Goal: Task Accomplishment & Management: Use online tool/utility

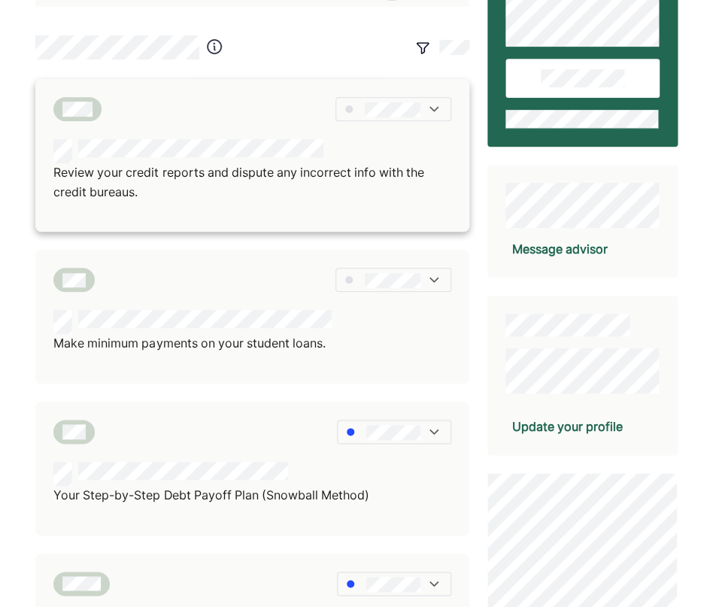
scroll to position [133, 0]
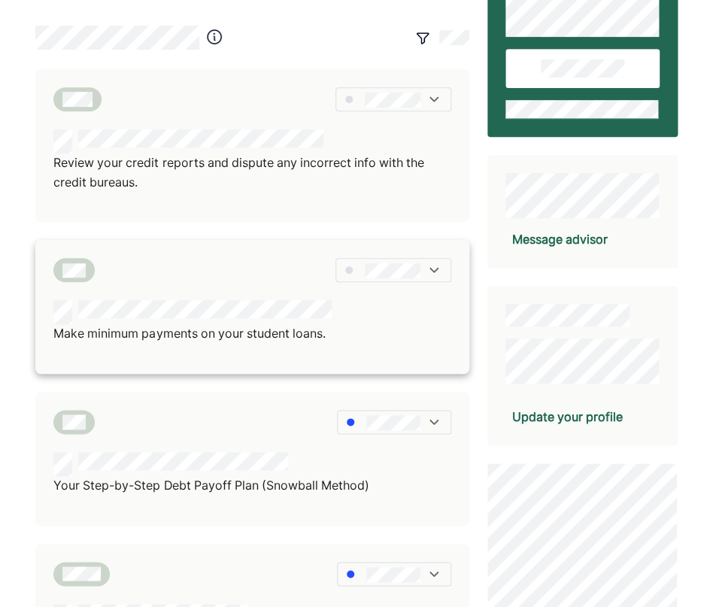
click at [396, 344] on div "Make minimum payments on your student loans." at bounding box center [252, 322] width 398 height 44
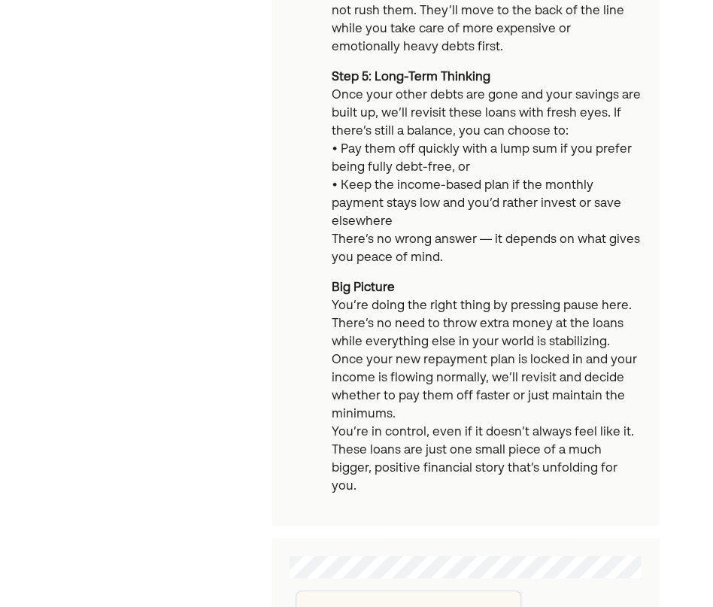
scroll to position [1431, 0]
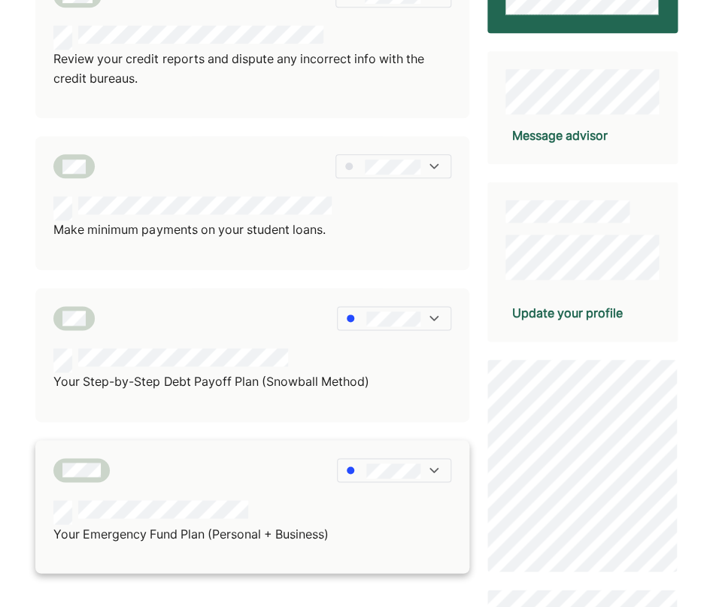
scroll to position [256, 0]
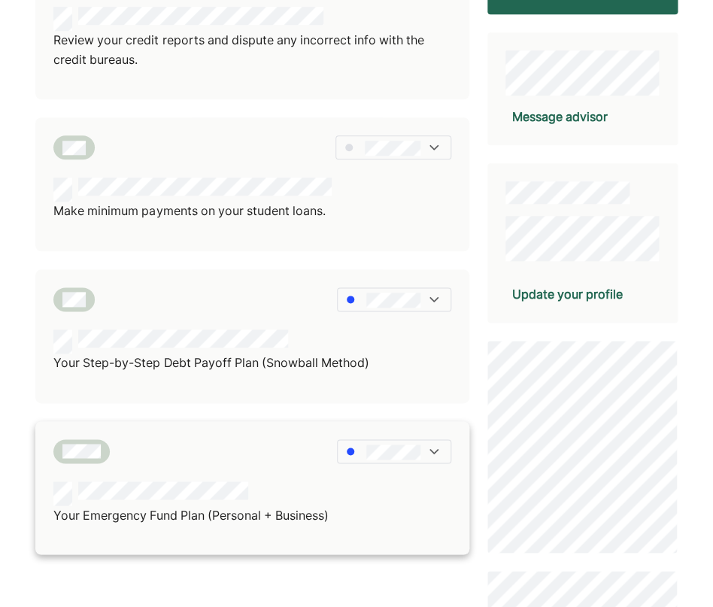
click at [223, 525] on p "Your Emergency Fund Plan (Personal + Business)" at bounding box center [190, 515] width 275 height 20
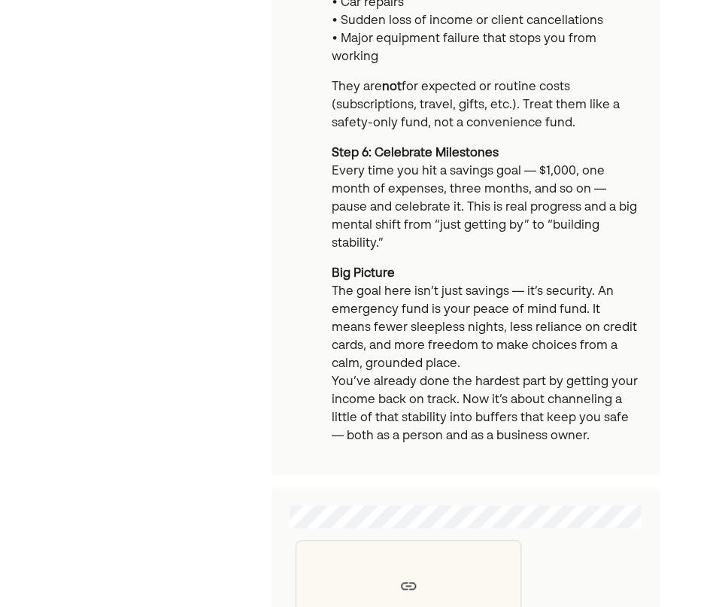
scroll to position [1576, 0]
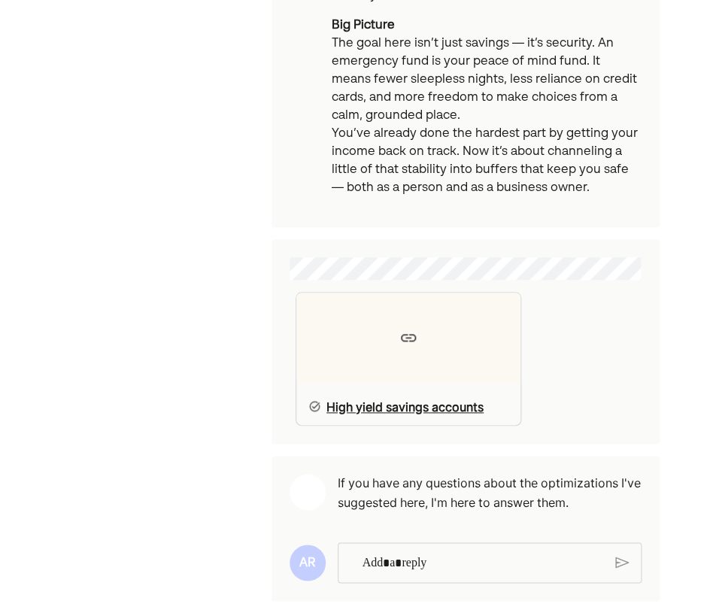
click at [410, 321] on div at bounding box center [408, 338] width 224 height 90
